Goal: Task Accomplishment & Management: Use online tool/utility

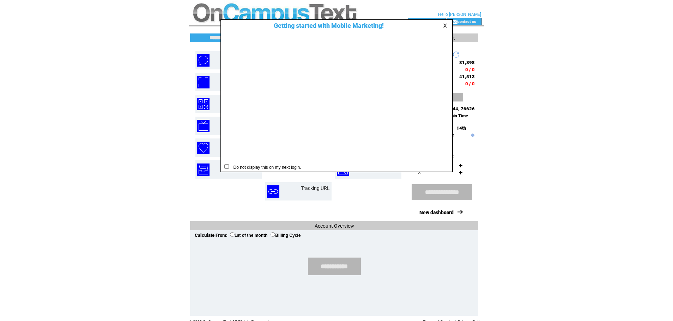
click at [443, 25] on link at bounding box center [446, 25] width 6 height 5
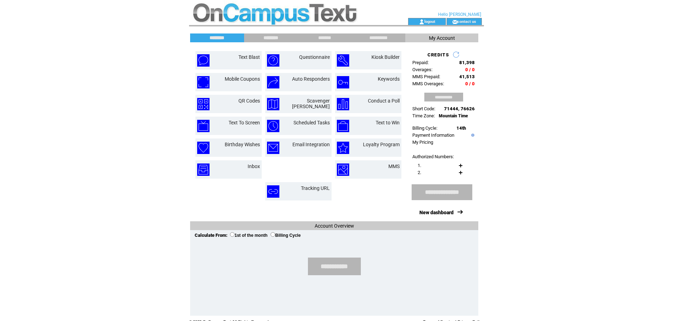
click at [277, 35] on input "********" at bounding box center [270, 38] width 53 height 6
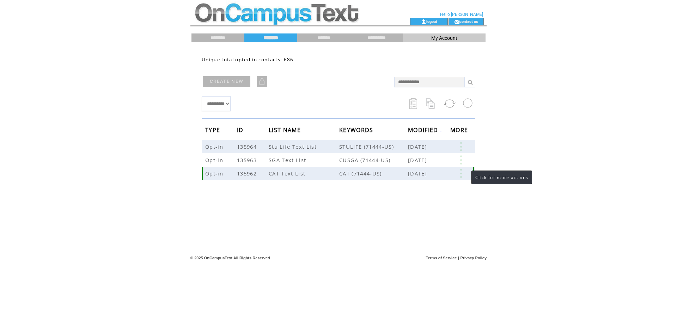
click at [464, 176] on link at bounding box center [460, 173] width 21 height 9
click at [263, 22] on td at bounding box center [288, 21] width 194 height 7
